Goal: Navigation & Orientation: Find specific page/section

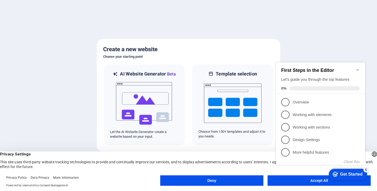
click at [220, 182] on button "Deny" at bounding box center [211, 180] width 103 height 10
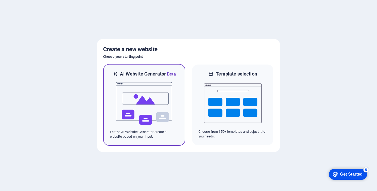
click at [160, 125] on img at bounding box center [144, 103] width 58 height 52
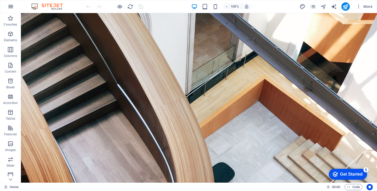
click at [10, 7] on icon "button" at bounding box center [11, 6] width 6 height 6
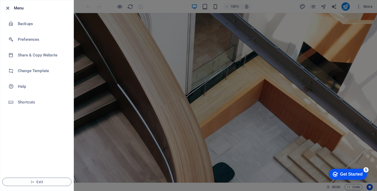
click at [9, 9] on icon "button" at bounding box center [8, 8] width 6 height 6
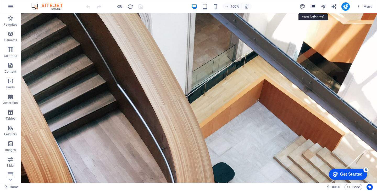
click at [313, 7] on icon "pages" at bounding box center [313, 7] width 6 height 6
